Goal: Information Seeking & Learning: Learn about a topic

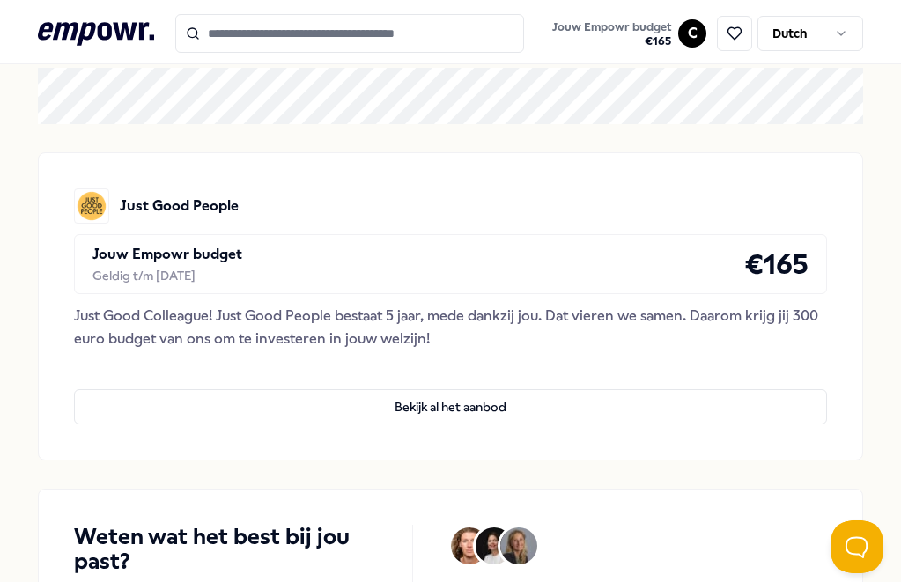
scroll to position [146, 0]
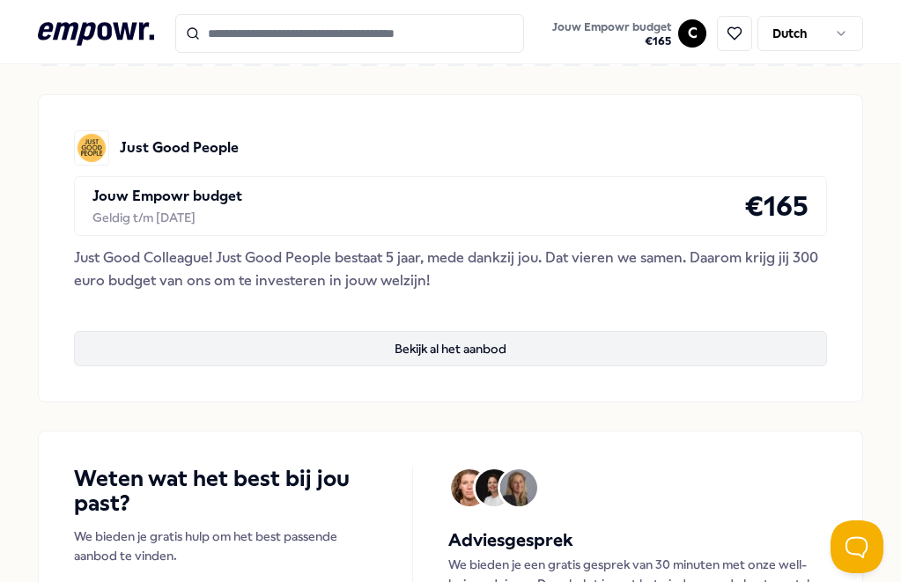
click at [438, 348] on button "Bekijk al het aanbod" at bounding box center [451, 348] width 754 height 35
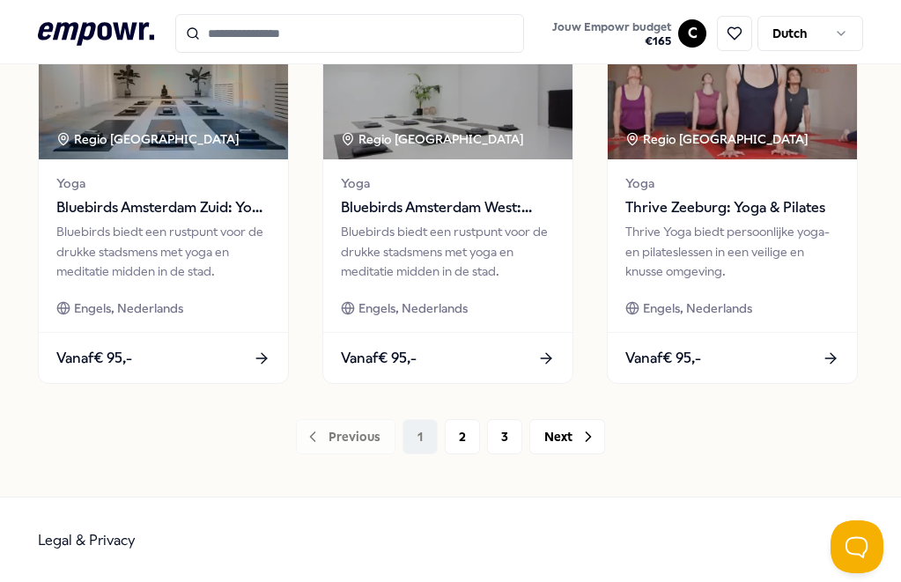
scroll to position [1386, 0]
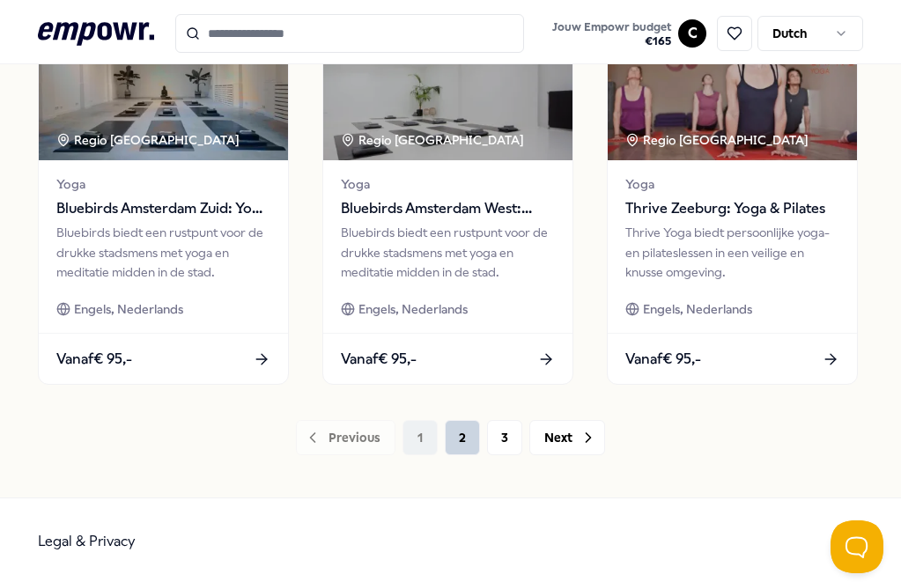
click at [470, 437] on button "2" at bounding box center [462, 437] width 35 height 35
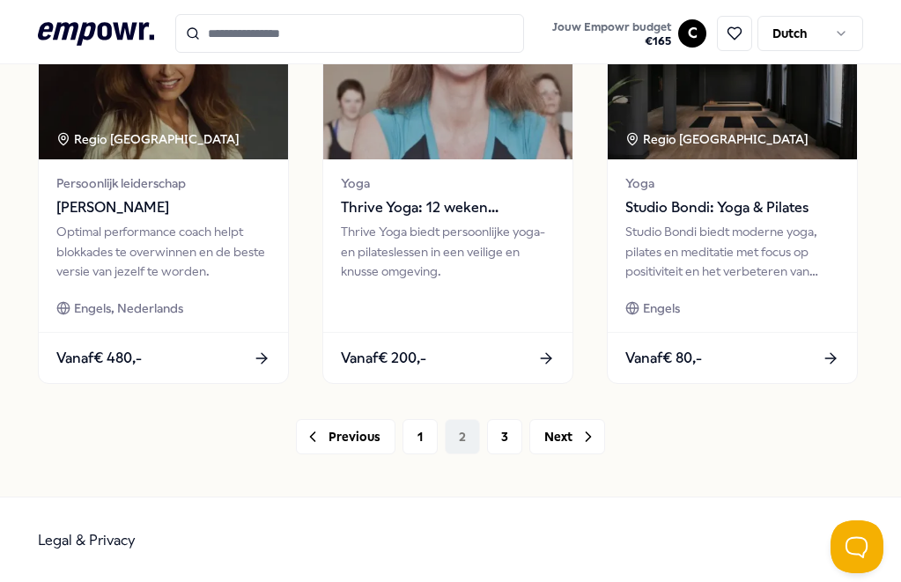
scroll to position [1386, 0]
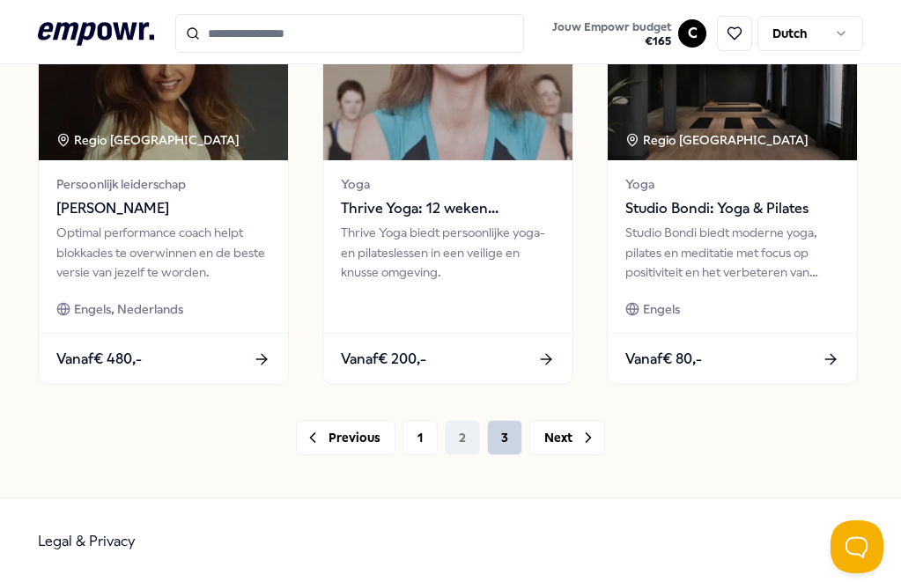
click at [495, 437] on button "3" at bounding box center [504, 437] width 35 height 35
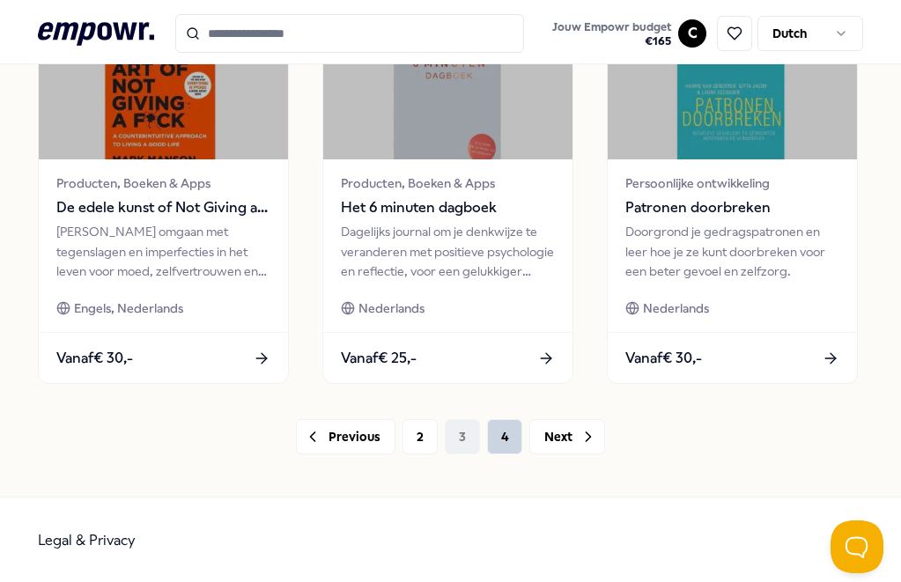
scroll to position [1386, 0]
click at [506, 442] on button "4" at bounding box center [504, 437] width 35 height 35
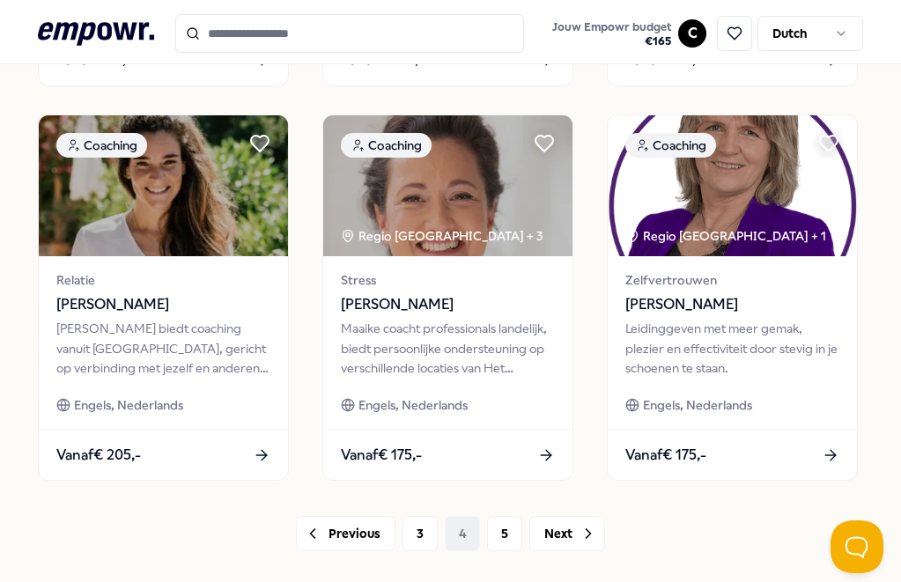
scroll to position [1292, 0]
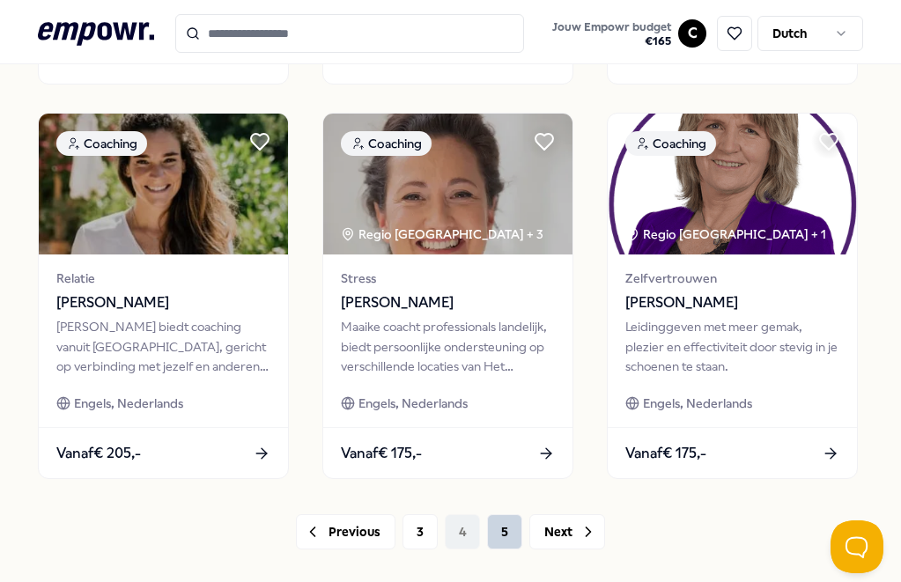
click at [488, 531] on button "5" at bounding box center [504, 532] width 35 height 35
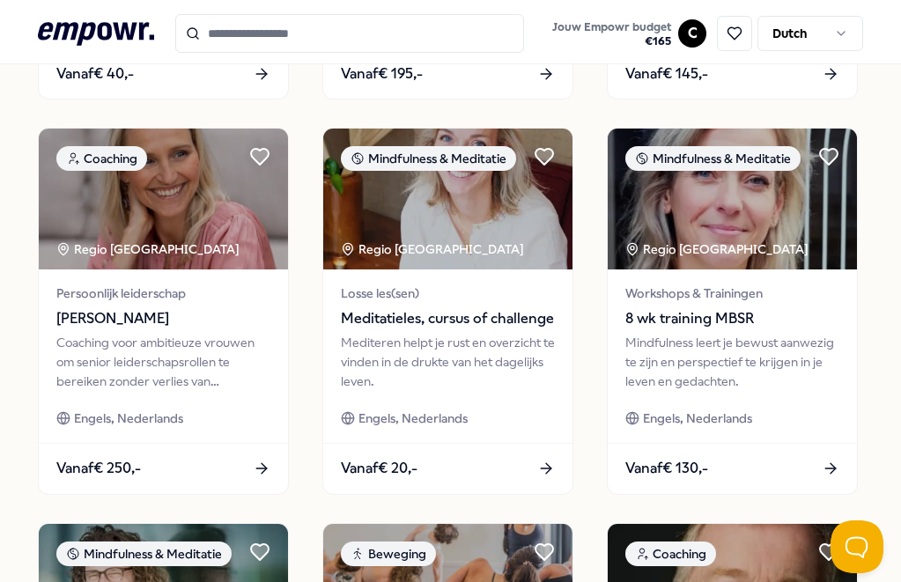
scroll to position [489, 0]
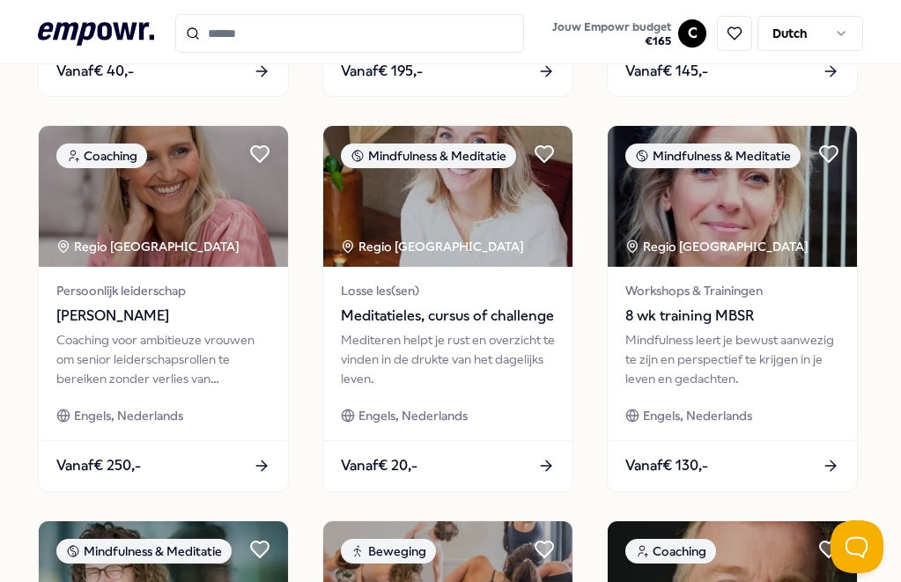
click at [746, 454] on div "Vanaf € 130,-" at bounding box center [732, 466] width 249 height 51
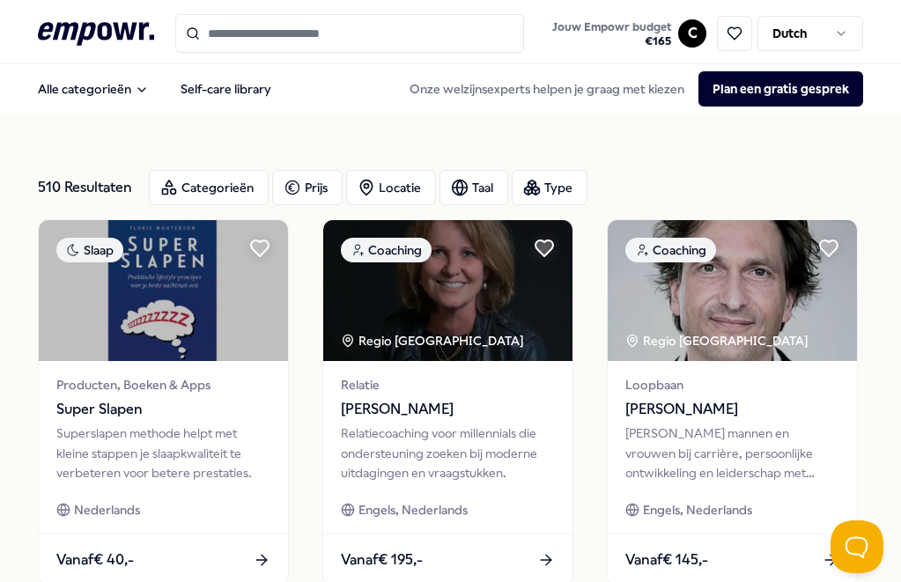
click at [208, 449] on div "Superslapen methode helpt met kleine stappen je slaapkwaliteit te verbeteren vo…" at bounding box center [163, 453] width 214 height 59
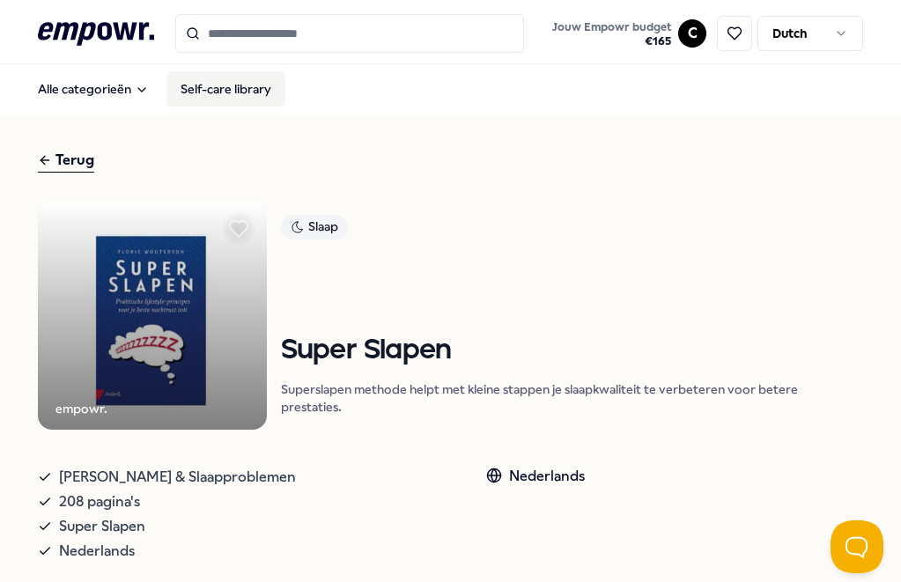
click at [211, 81] on link "Self-care library" at bounding box center [226, 88] width 119 height 35
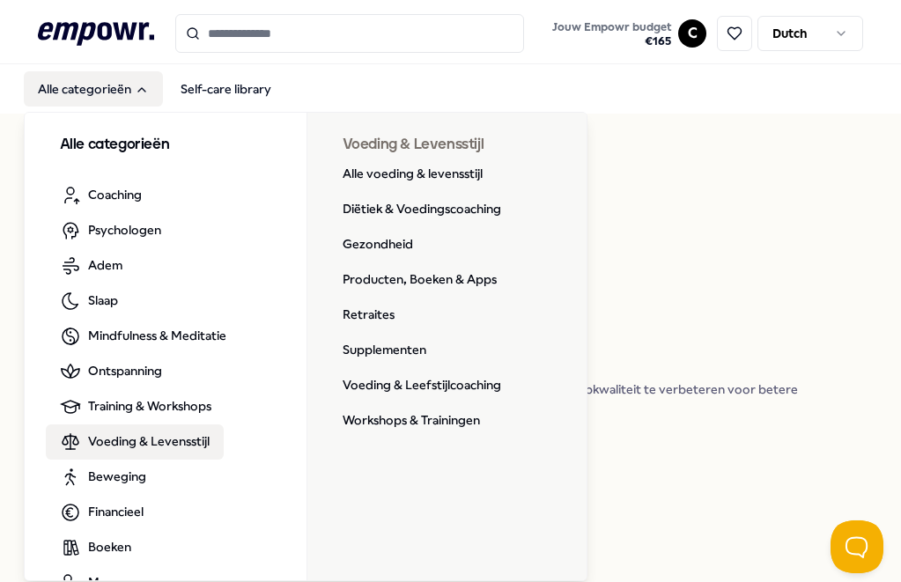
click at [112, 443] on span "Voeding & Levensstijl" at bounding box center [149, 441] width 122 height 19
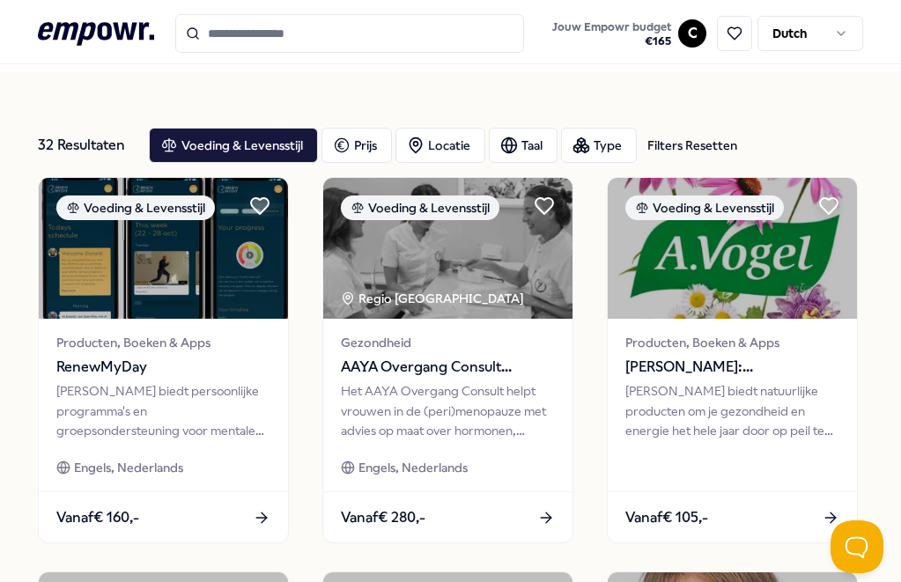
scroll to position [34, 0]
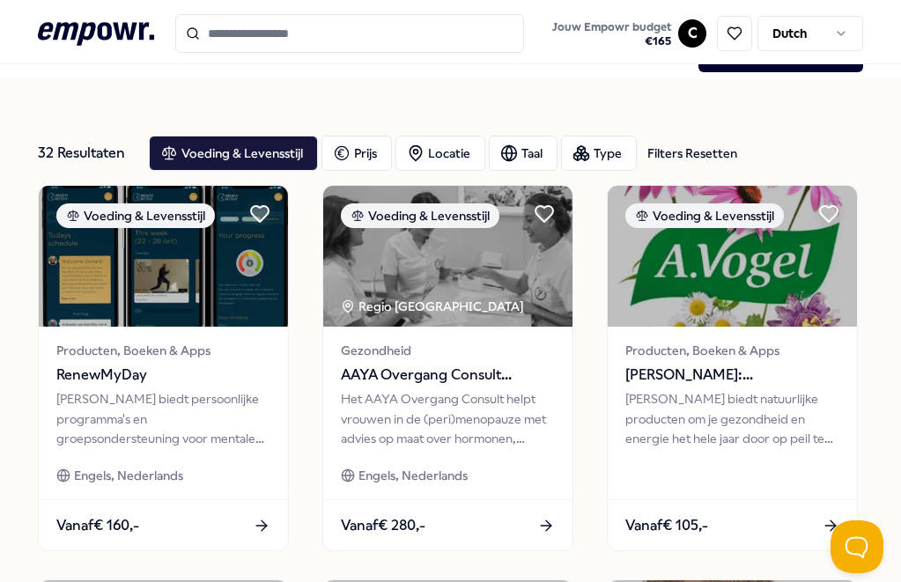
click at [202, 410] on div "[PERSON_NAME] biedt persoonlijke programma's en groepsondersteuning voor mental…" at bounding box center [163, 418] width 214 height 59
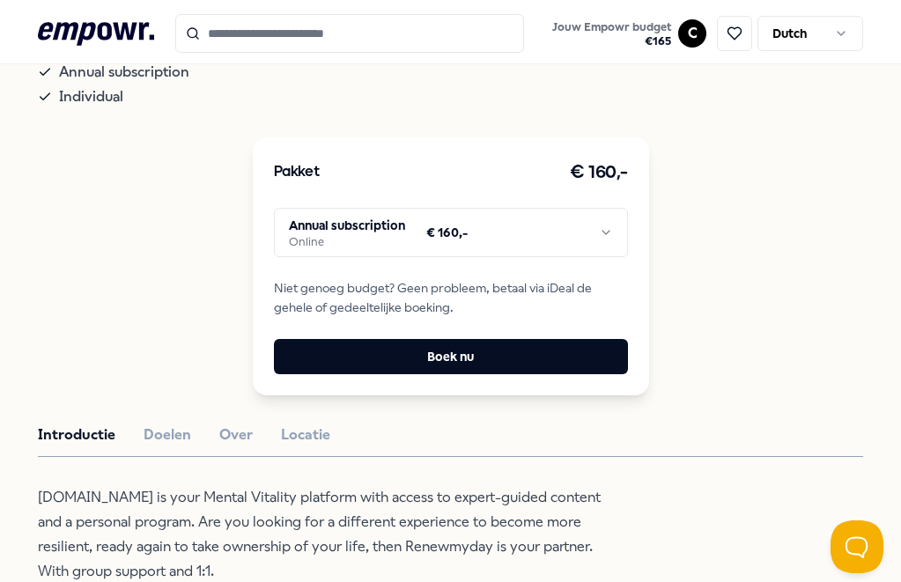
scroll to position [417, 0]
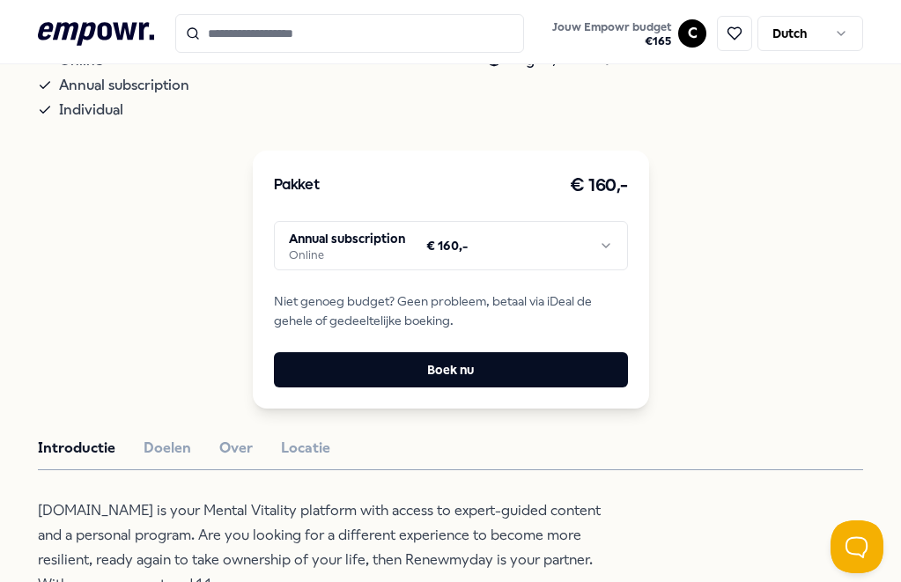
click at [611, 247] on html ".empowr-logo_svg__cls-1{fill:#03032f} Jouw Empowr budget € 165 C Dutch Alle cat…" at bounding box center [450, 291] width 901 height 582
click at [729, 250] on html ".empowr-logo_svg__cls-1{fill:#03032f} Jouw Empowr budget € 165 C Dutch Alle cat…" at bounding box center [450, 291] width 901 height 582
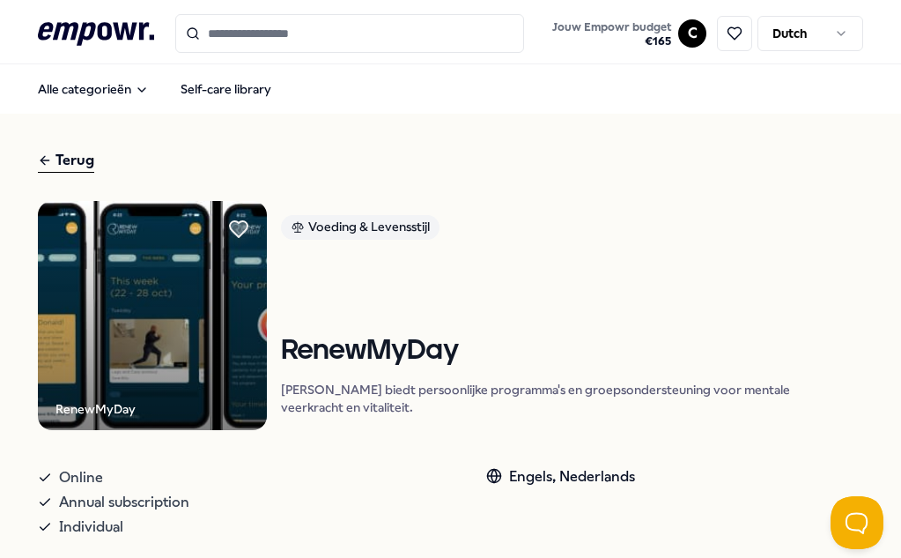
scroll to position [0, 0]
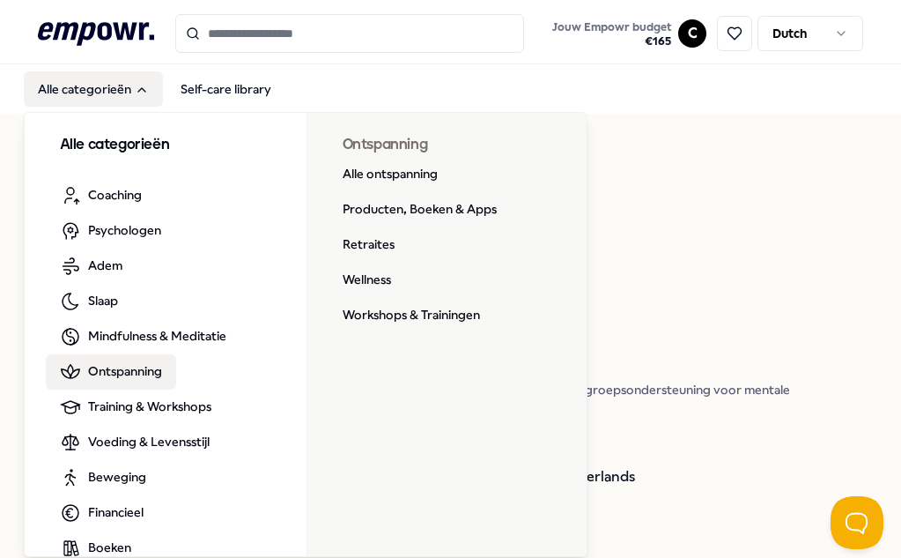
click at [152, 364] on span "Ontspanning" at bounding box center [125, 370] width 74 height 19
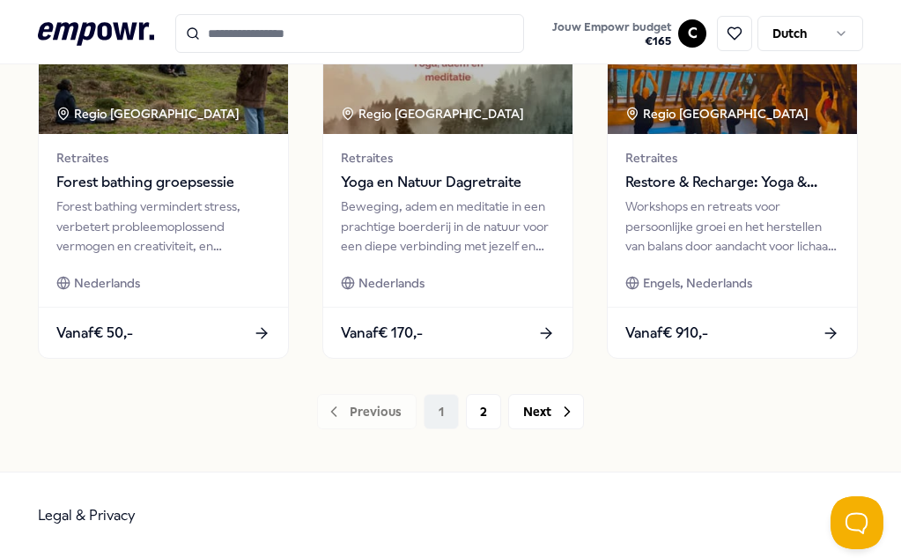
scroll to position [1411, 0]
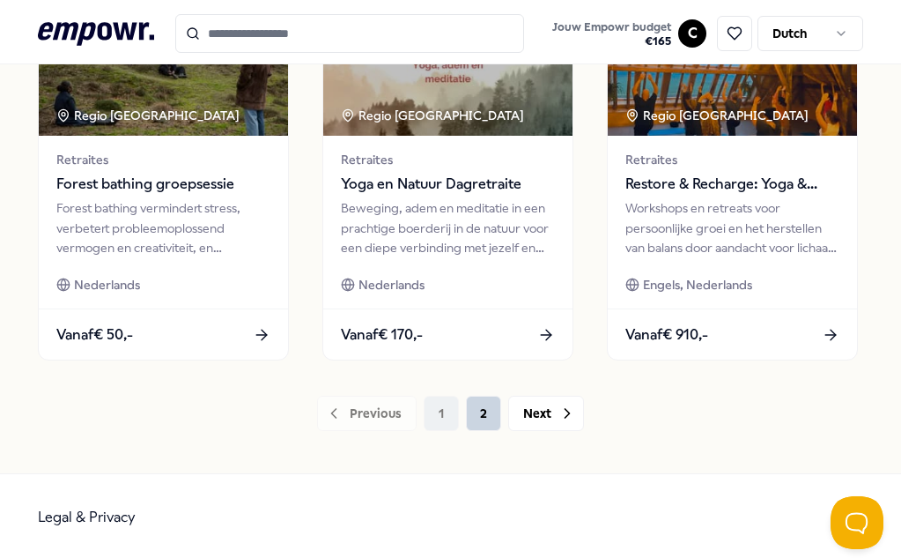
click at [473, 414] on button "2" at bounding box center [483, 413] width 35 height 35
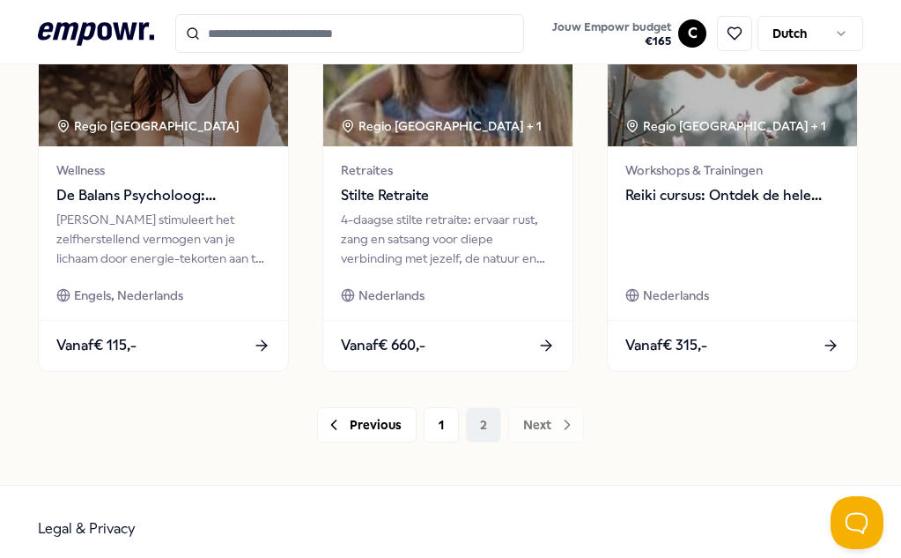
scroll to position [613, 0]
